Goal: Transaction & Acquisition: Purchase product/service

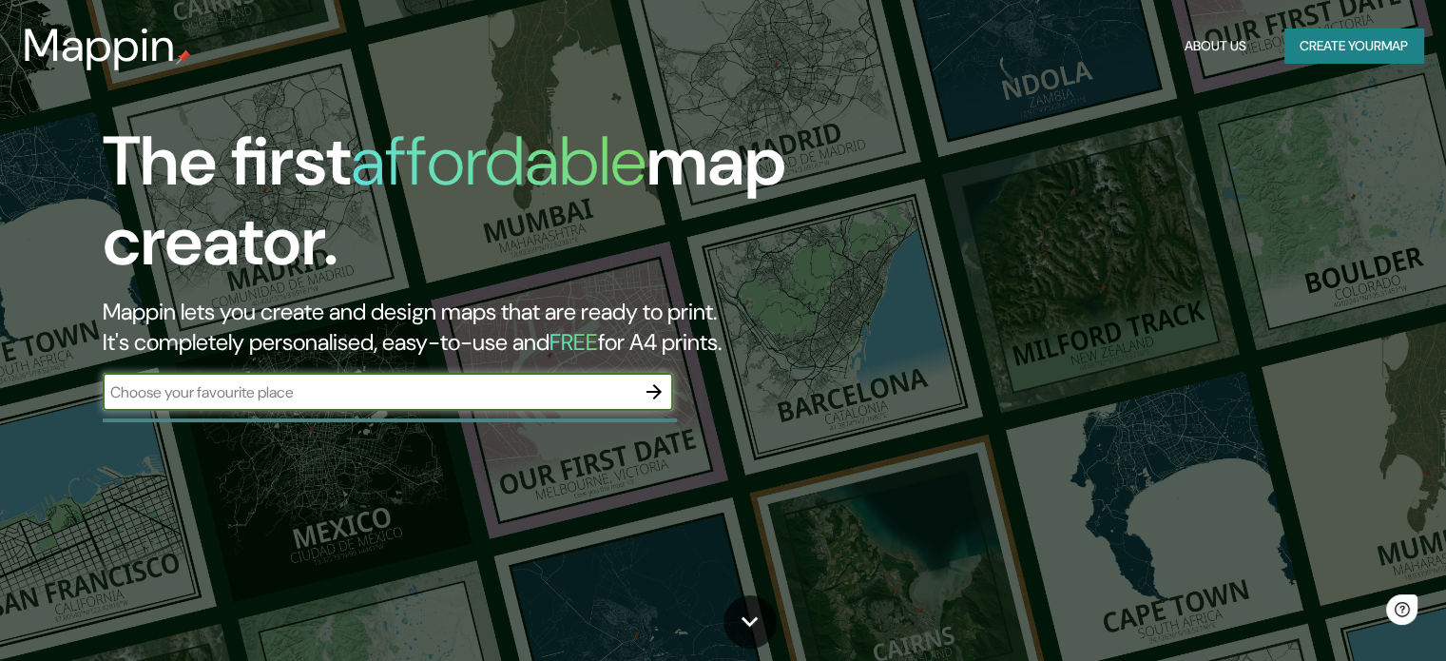
click at [326, 395] on input "text" at bounding box center [369, 392] width 532 height 22
type input "macas"
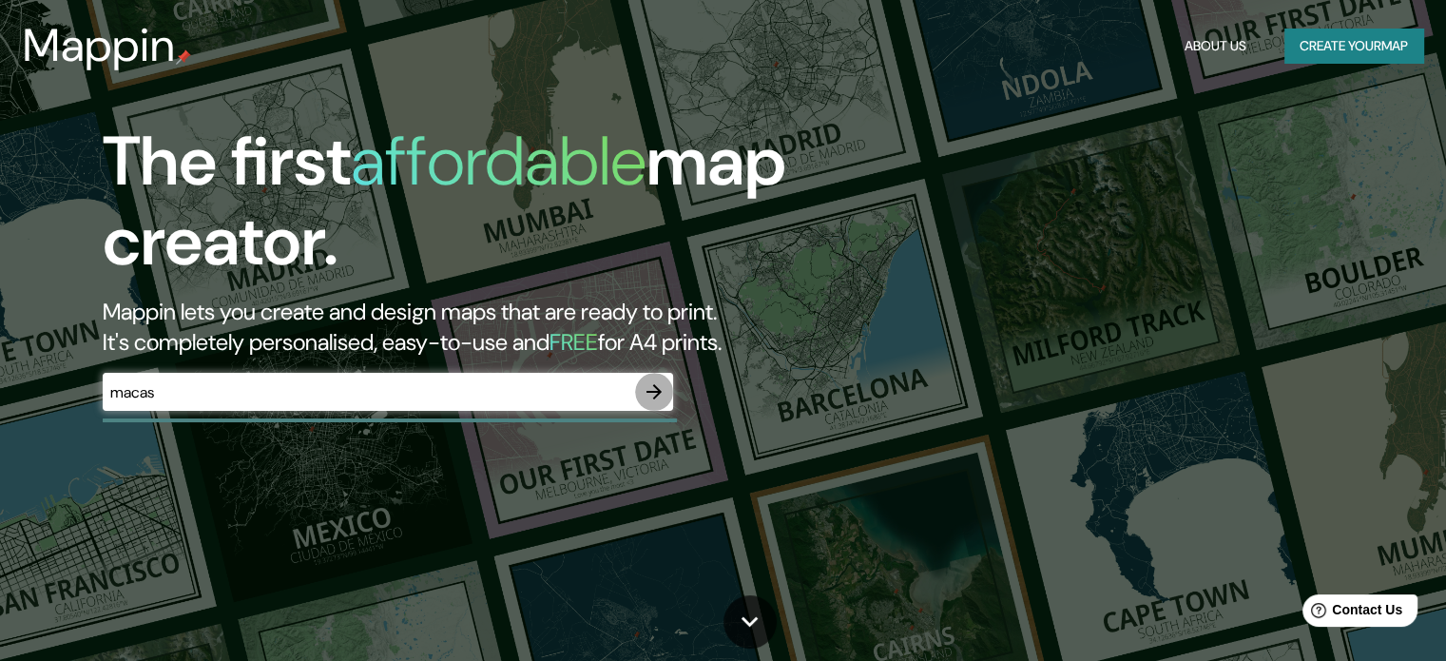
click at [656, 391] on icon "button" at bounding box center [654, 391] width 15 height 15
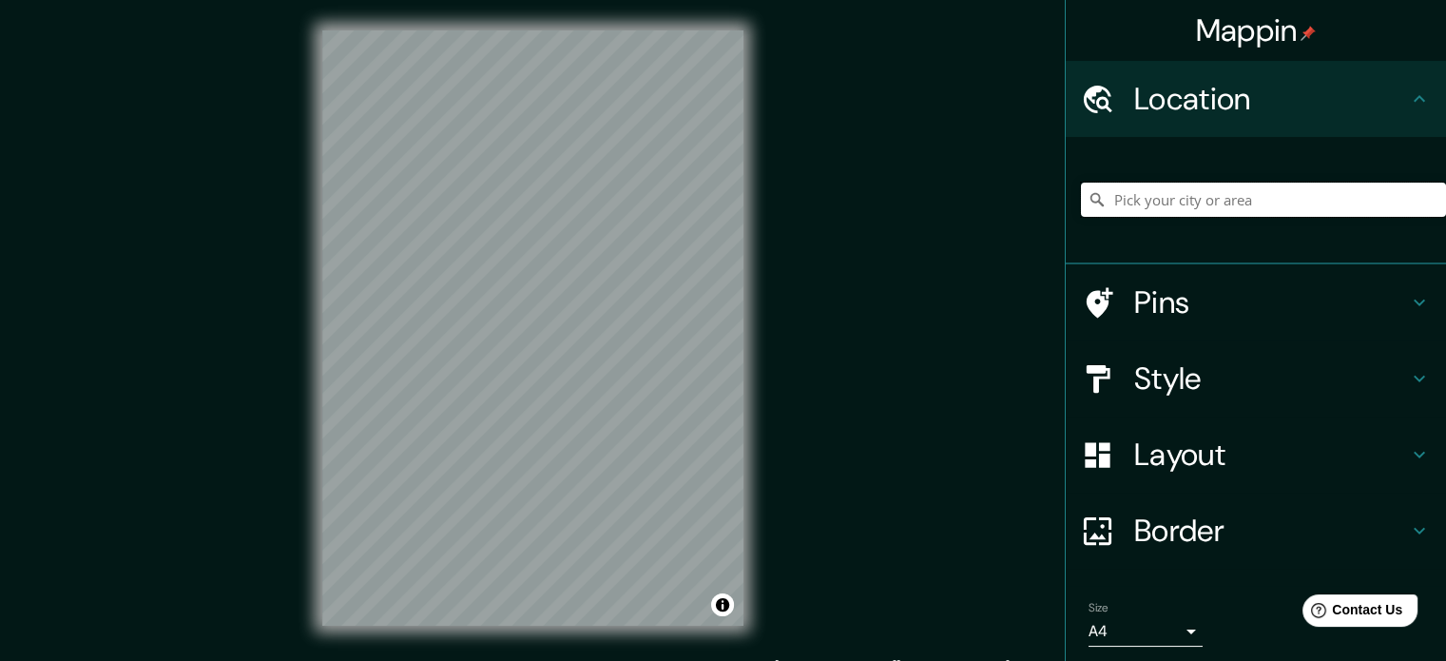
click at [1180, 197] on input "Pick your city or area" at bounding box center [1263, 200] width 365 height 34
click at [1408, 90] on icon at bounding box center [1419, 98] width 23 height 23
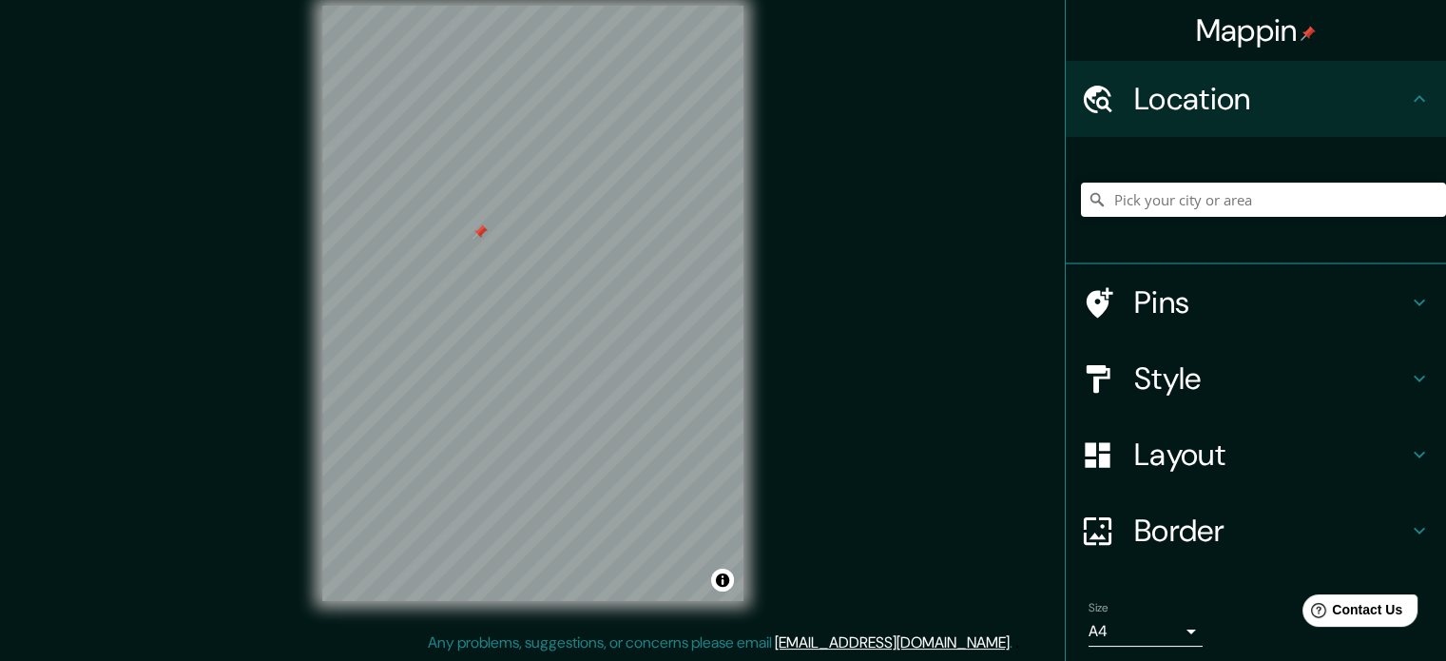
click at [473, 239] on div at bounding box center [480, 231] width 15 height 15
